Goal: Information Seeking & Learning: Learn about a topic

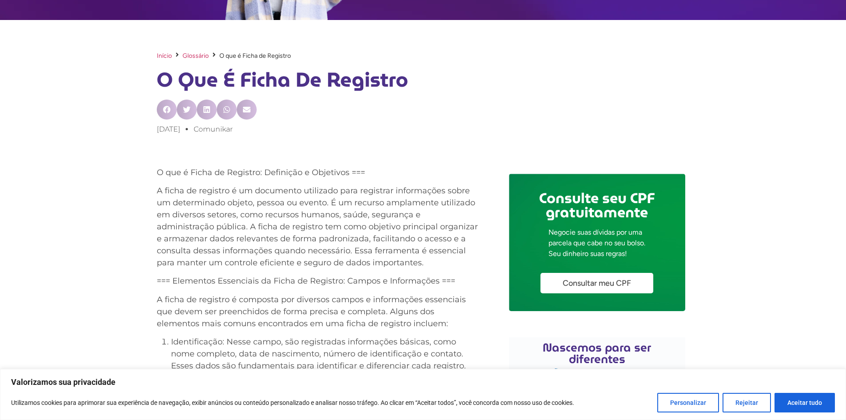
scroll to position [287, 0]
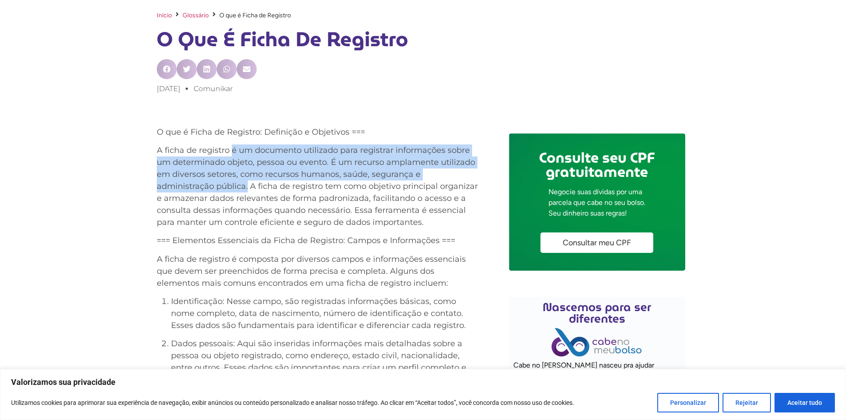
drag, startPoint x: 231, startPoint y: 150, endPoint x: 248, endPoint y: 185, distance: 39.1
click at [248, 185] on p "A ficha de registro é um documento utilizado para registrar informações sobre u…" at bounding box center [318, 186] width 322 height 84
copy p "é um documento utilizado para registrar informações sobre um determinado objeto…"
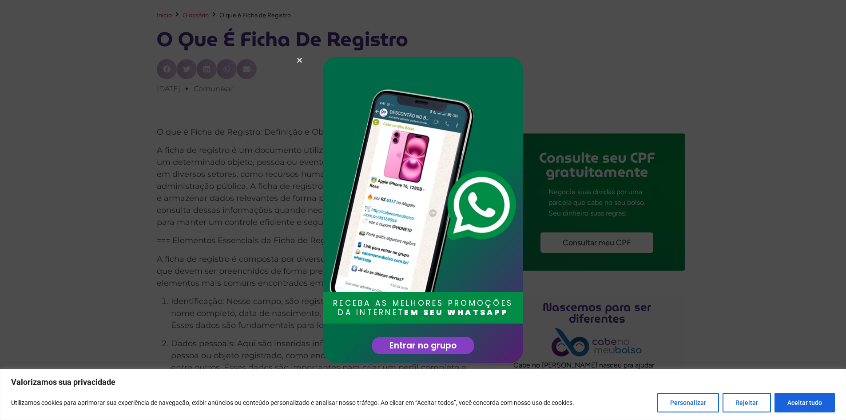
click at [300, 54] on div "RECEBA AS MELHORES PROMOÇÕES DA INTERNET EM SEU WHATSAPP Entrar no grupo" at bounding box center [423, 210] width 846 height 420
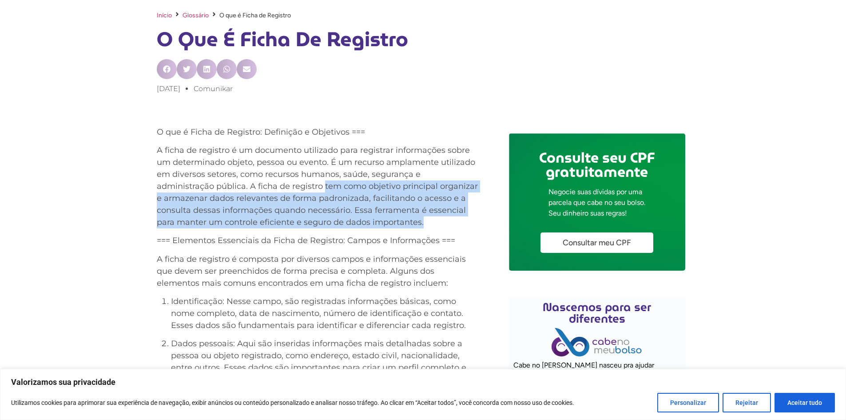
drag, startPoint x: 323, startPoint y: 187, endPoint x: 433, endPoint y: 225, distance: 115.8
click at [433, 225] on p "A ficha de registro é um documento utilizado para registrar informações sobre u…" at bounding box center [318, 186] width 322 height 84
copy p "tem como objetivo principal organizar e armazenar dados relevantes de forma pad…"
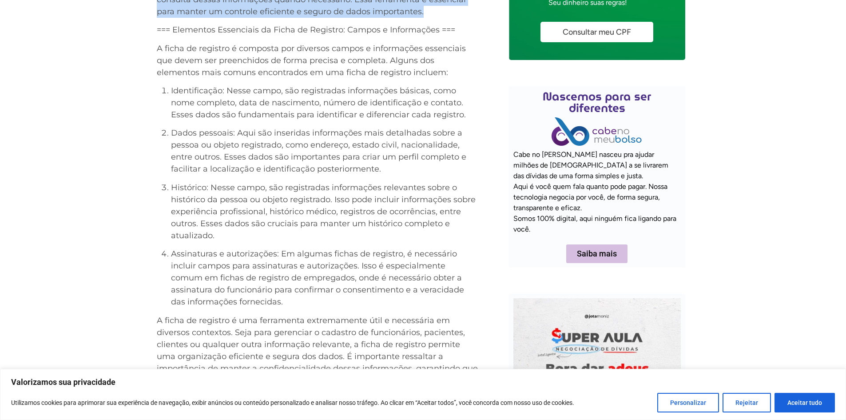
scroll to position [483, 0]
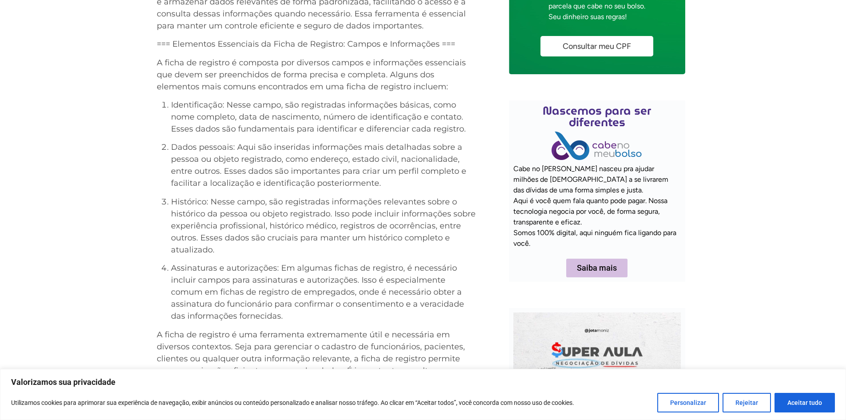
click at [206, 106] on p "Identificação: Nesse campo, são registradas informações básicas, como nome comp…" at bounding box center [324, 117] width 307 height 36
copy p "Identificação"
click at [226, 150] on p "Dados pessoais: Aqui são inseridas informações mais detalhadas sobre a pessoa o…" at bounding box center [324, 165] width 307 height 48
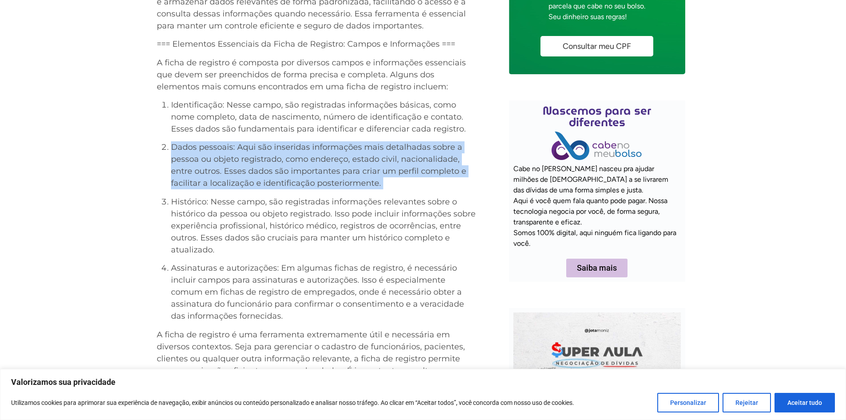
click at [226, 150] on p "Dados pessoais: Aqui são inseridas informações mais detalhadas sobre a pessoa o…" at bounding box center [324, 165] width 307 height 48
click at [186, 142] on p "Dados pessoais: Aqui são inseridas informações mais detalhadas sobre a pessoa o…" at bounding box center [324, 165] width 307 height 48
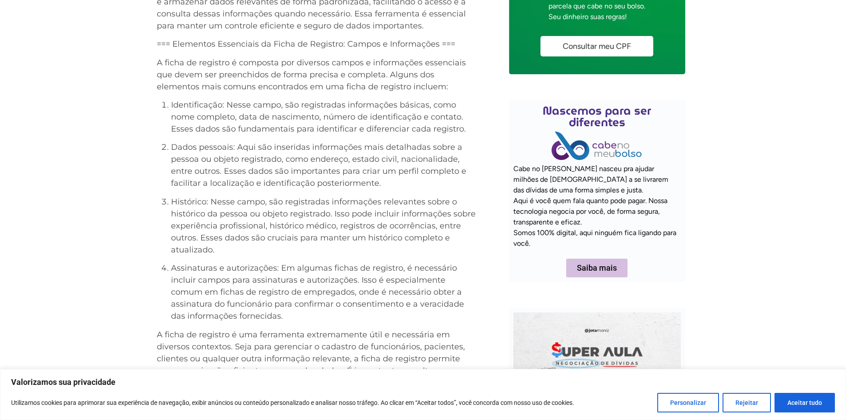
click at [180, 145] on p "Dados pessoais: Aqui são inseridas informações mais detalhadas sobre a pessoa o…" at bounding box center [324, 165] width 307 height 48
drag, startPoint x: 172, startPoint y: 146, endPoint x: 235, endPoint y: 146, distance: 63.1
click at [235, 146] on p "Dados pessoais: Aqui são inseridas informações mais detalhadas sobre a pessoa o…" at bounding box center [324, 165] width 307 height 48
copy p "Dados pessoais:"
click at [180, 198] on p "Histórico: Nesse campo, são registradas informações relevantes sobre o históric…" at bounding box center [324, 226] width 307 height 60
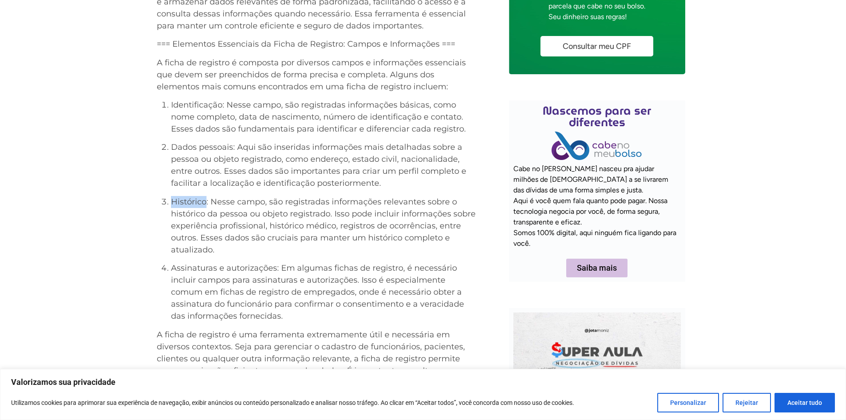
click at [180, 198] on p "Histórico: Nesse campo, são registradas informações relevantes sobre o históric…" at bounding box center [324, 226] width 307 height 60
copy p "Histórico"
drag, startPoint x: 170, startPoint y: 268, endPoint x: 277, endPoint y: 273, distance: 107.2
click at [277, 273] on li "Assinaturas e autorizações: Em algumas fichas de registro, é necessário incluir…" at bounding box center [324, 292] width 307 height 60
copy p "Assinaturas e autorizações:"
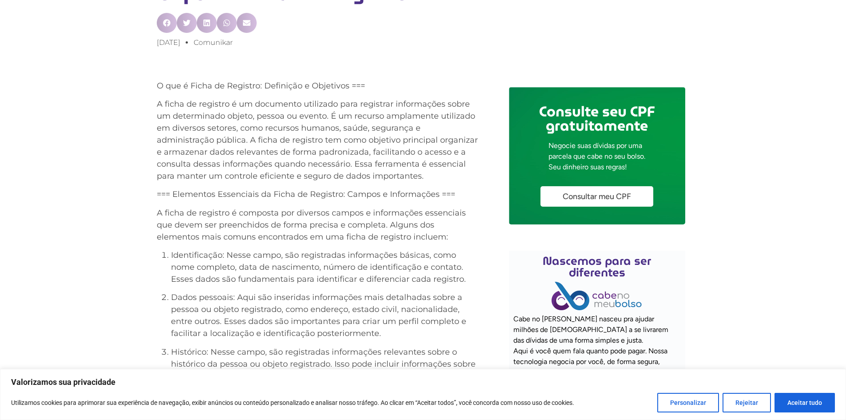
scroll to position [350, 0]
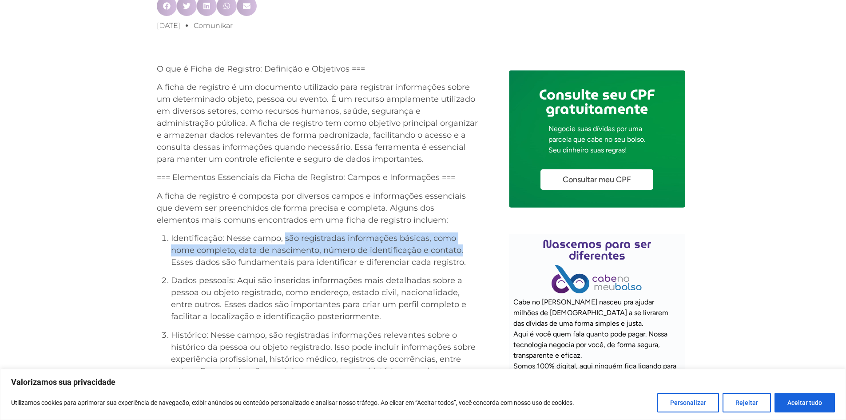
drag, startPoint x: 284, startPoint y: 240, endPoint x: 471, endPoint y: 255, distance: 186.7
click at [471, 255] on p "Identificação: Nesse campo, são registradas informações básicas, como nome comp…" at bounding box center [324, 250] width 307 height 36
copy p "são registradas informações básicas, como nome completo, data de nascimento, nú…"
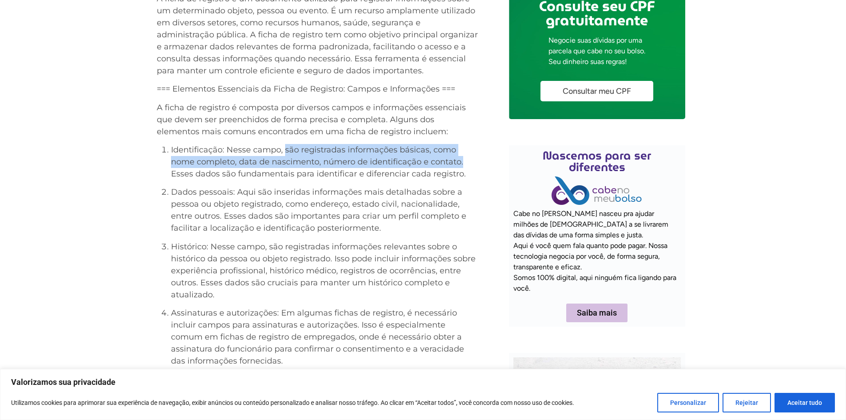
scroll to position [439, 0]
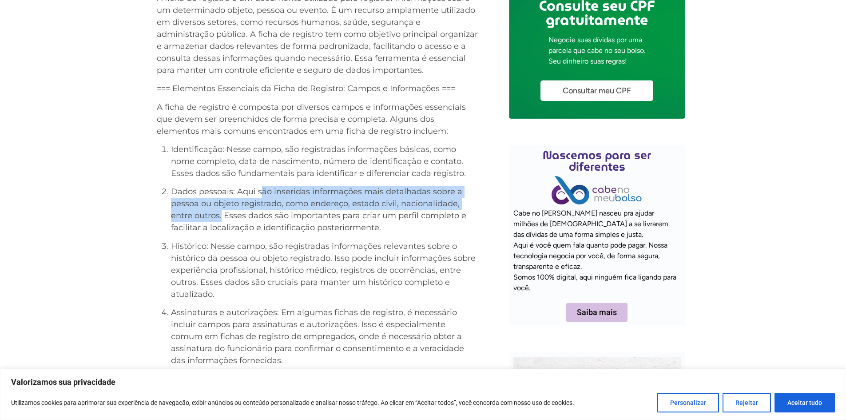
drag, startPoint x: 259, startPoint y: 193, endPoint x: 222, endPoint y: 219, distance: 45.9
click at [222, 219] on p "Dados pessoais: Aqui são inseridas informações mais detalhadas sobre a pessoa o…" at bounding box center [324, 210] width 307 height 48
copy p "ão inseridas informações mais detalhadas sobre a pessoa ou objeto registrado, c…"
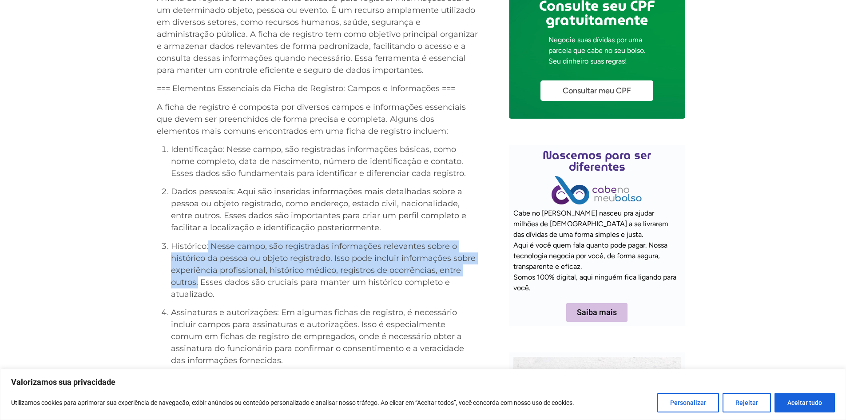
drag, startPoint x: 209, startPoint y: 247, endPoint x: 198, endPoint y: 282, distance: 36.4
click at [198, 282] on p "Histórico: Nesse campo, são registradas informações relevantes sobre o históric…" at bounding box center [324, 270] width 307 height 60
copy p "Nesse campo, são registradas informações relevantes sobre o histórico da pessoa…"
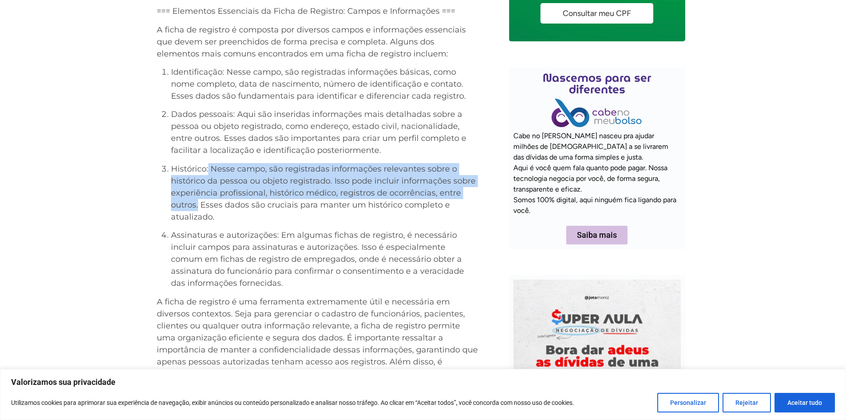
scroll to position [528, 0]
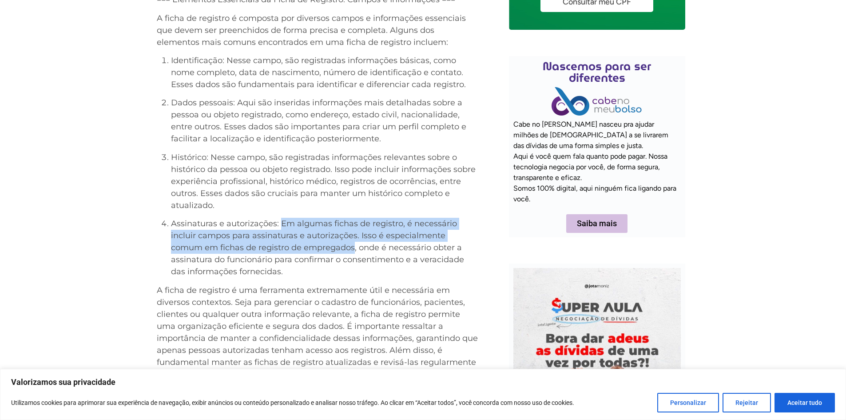
drag, startPoint x: 280, startPoint y: 221, endPoint x: 321, endPoint y: 248, distance: 48.8
click at [321, 248] on p "Assinaturas e autorizações: Em algumas fichas de registro, é necessário incluir…" at bounding box center [324, 248] width 307 height 60
copy p "Em algumas fichas de registro, é necessário incluir campos para assinaturas e a…"
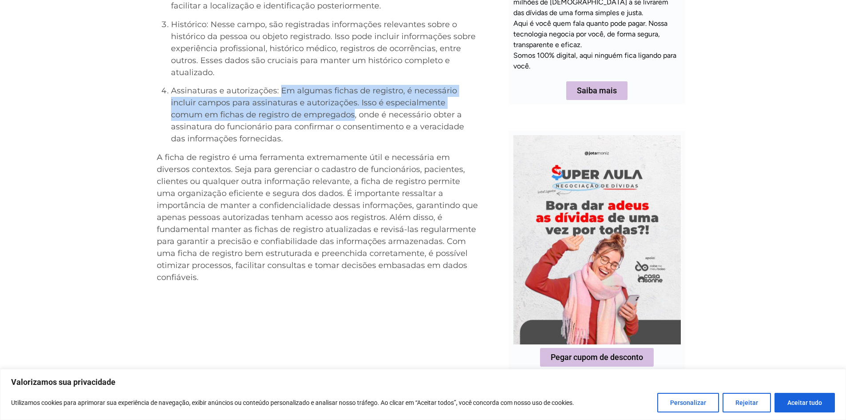
scroll to position [661, 0]
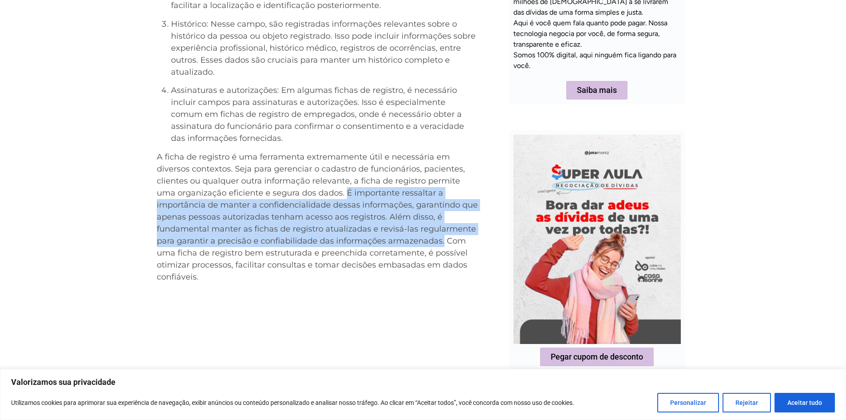
drag, startPoint x: 346, startPoint y: 193, endPoint x: 443, endPoint y: 245, distance: 109.5
click at [443, 245] on p "A ficha de registro é uma ferramenta extremamente útil e necessária em diversos…" at bounding box center [318, 217] width 322 height 132
